Goal: Task Accomplishment & Management: Use online tool/utility

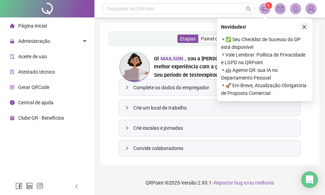
click at [306, 28] on icon "close" at bounding box center [304, 26] width 5 height 5
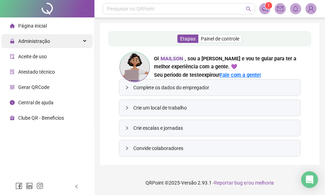
click at [38, 43] on span "Administração" at bounding box center [34, 41] width 32 height 6
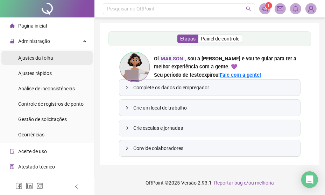
click at [34, 58] on span "Ajustes da folha" at bounding box center [35, 58] width 35 height 6
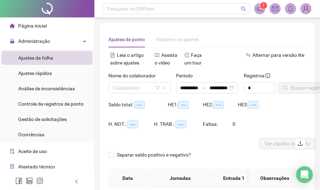
type input "**********"
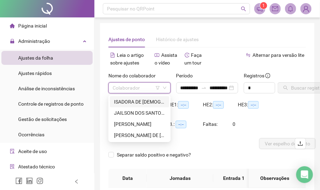
click at [140, 90] on input "search" at bounding box center [137, 88] width 48 height 10
click at [133, 101] on div "ISADORA DE [DEMOGRAPHIC_DATA][PERSON_NAME]" at bounding box center [139, 102] width 51 height 8
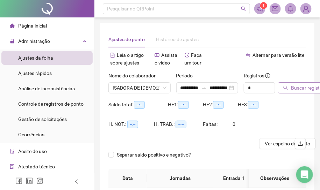
click at [306, 90] on span "Buscar registros" at bounding box center [309, 88] width 36 height 8
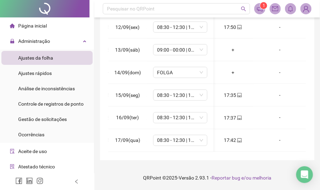
click at [306, 9] on img at bounding box center [305, 8] width 10 height 10
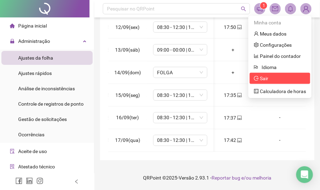
click at [264, 77] on span "Sair" at bounding box center [264, 79] width 8 height 6
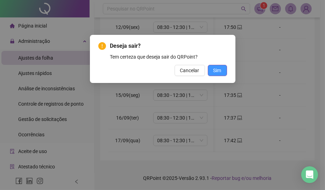
click at [213, 69] on span "Sim" at bounding box center [217, 71] width 8 height 8
